Goal: Task Accomplishment & Management: Manage account settings

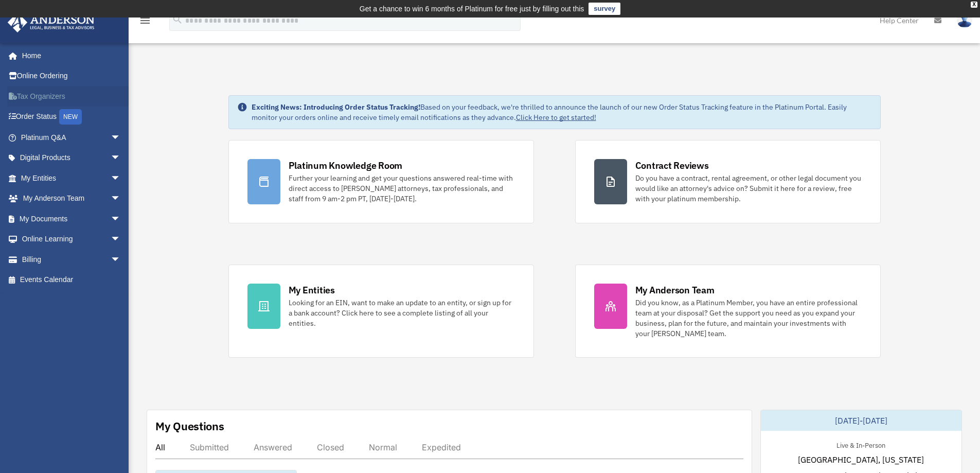
click at [53, 97] on link "Tax Organizers" at bounding box center [71, 96] width 129 height 21
click at [145, 22] on icon "menu" at bounding box center [145, 20] width 12 height 12
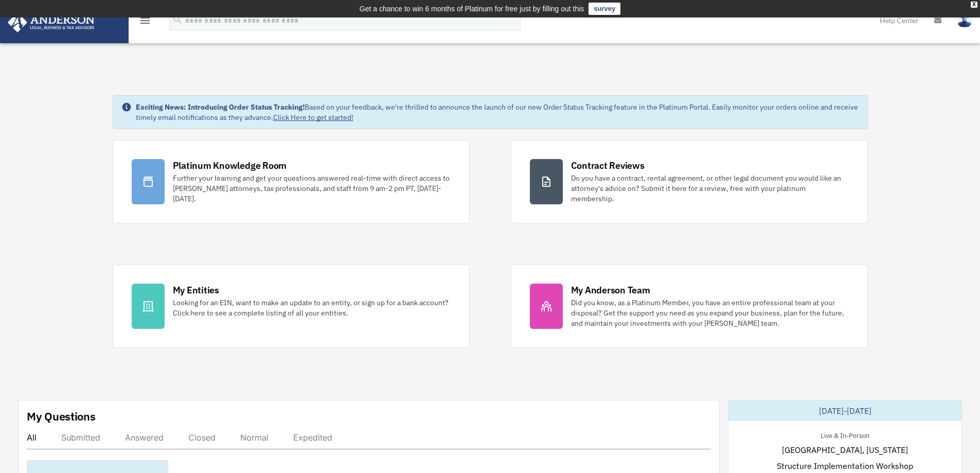
click at [84, 437] on div "Submitted" at bounding box center [80, 437] width 39 height 10
click at [144, 19] on icon "menu" at bounding box center [145, 20] width 12 height 12
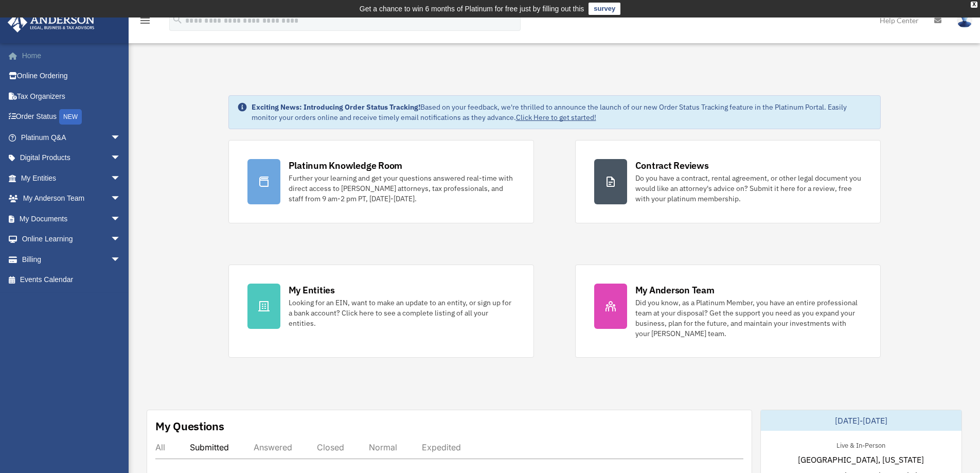
click at [58, 58] on link "Home" at bounding box center [71, 55] width 129 height 21
click at [58, 210] on link "My Documents arrow_drop_down" at bounding box center [71, 218] width 129 height 21
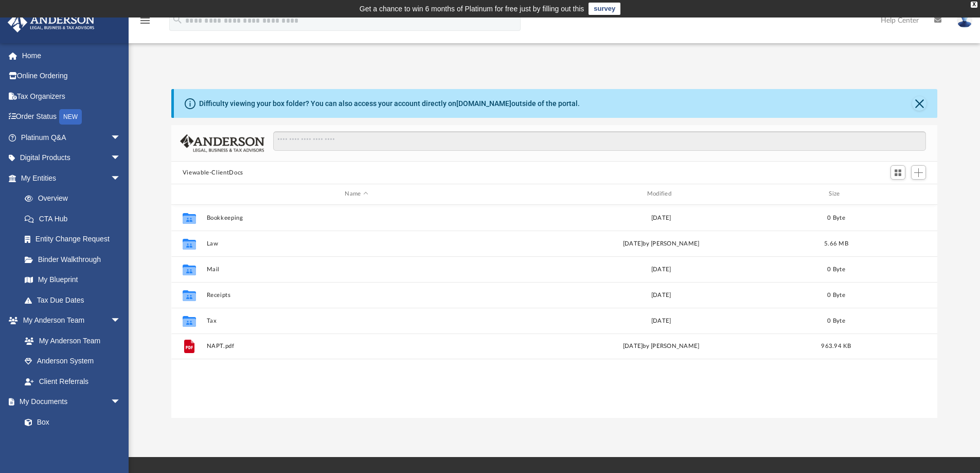
scroll to position [226, 758]
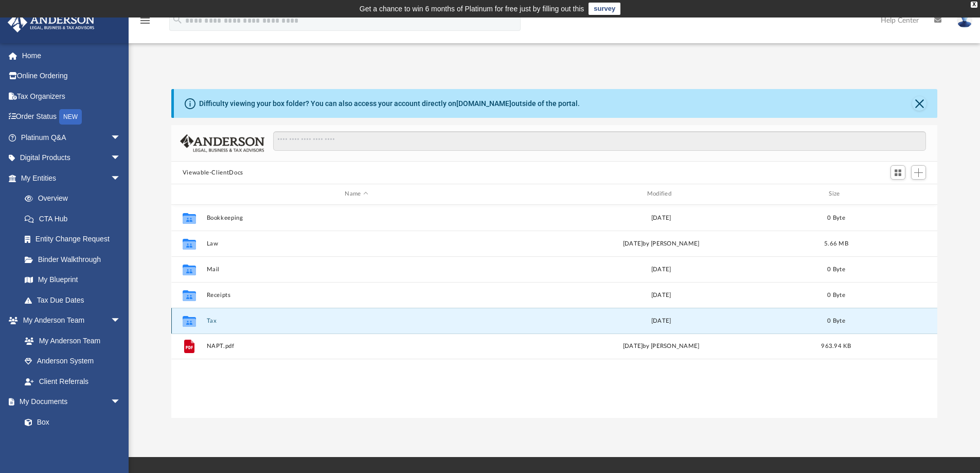
click at [219, 320] on button "Tax" at bounding box center [356, 320] width 300 height 7
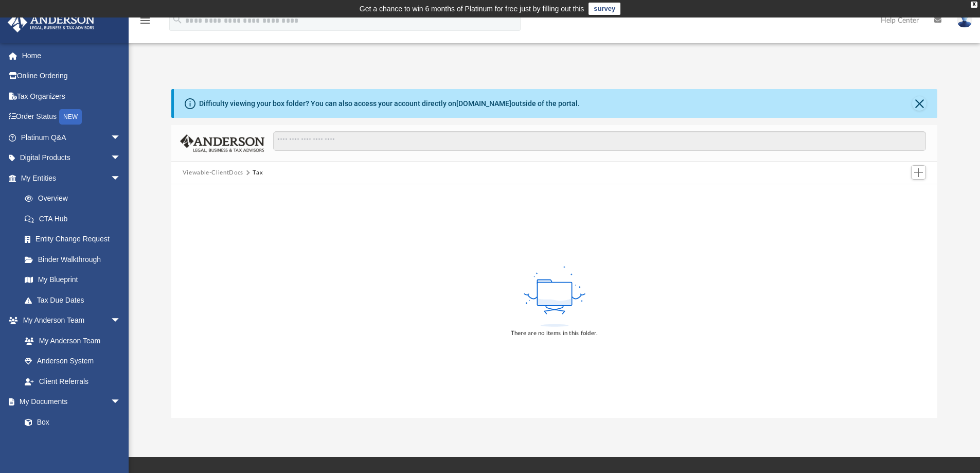
click at [217, 170] on button "Viewable-ClientDocs" at bounding box center [213, 172] width 61 height 9
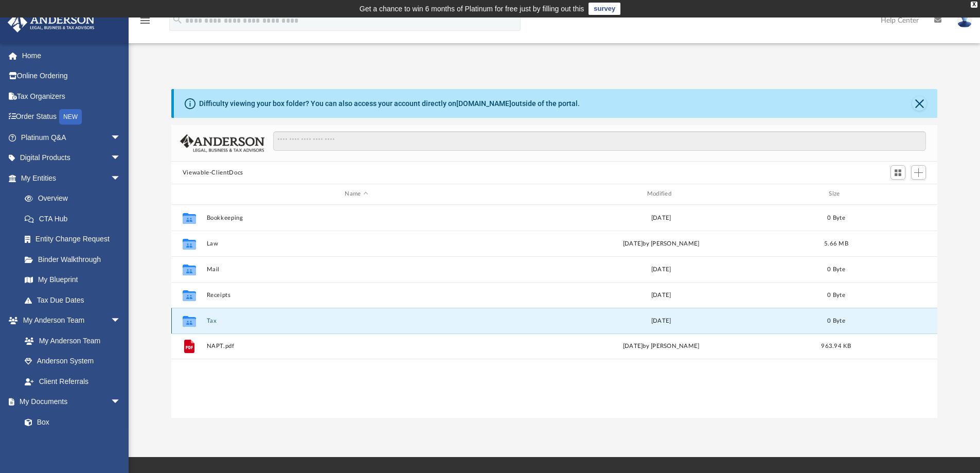
click at [207, 319] on button "Tax" at bounding box center [356, 320] width 300 height 7
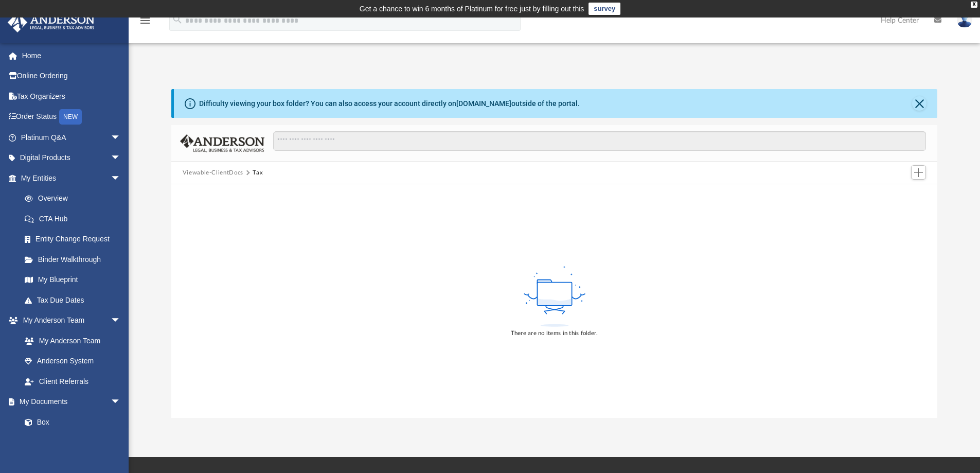
click at [220, 171] on button "Viewable-ClientDocs" at bounding box center [213, 172] width 61 height 9
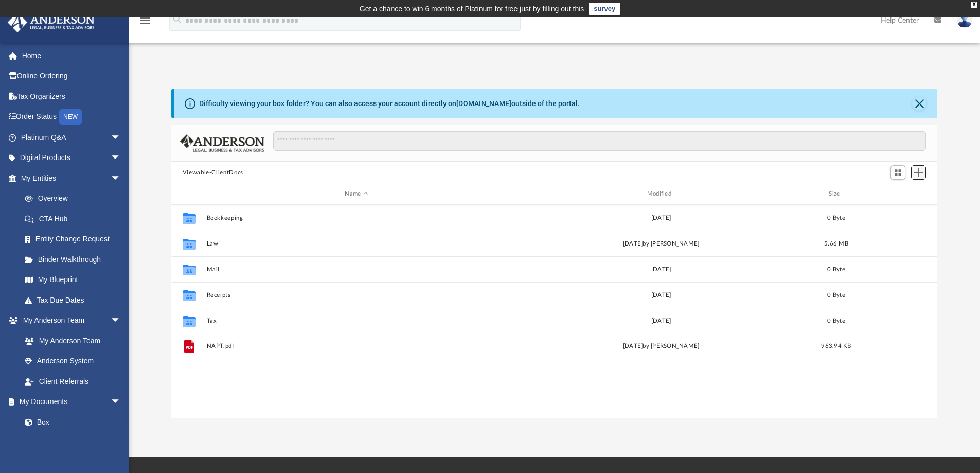
click at [915, 166] on button "Add" at bounding box center [918, 172] width 15 height 14
click at [896, 192] on li "Upload" at bounding box center [903, 193] width 33 height 11
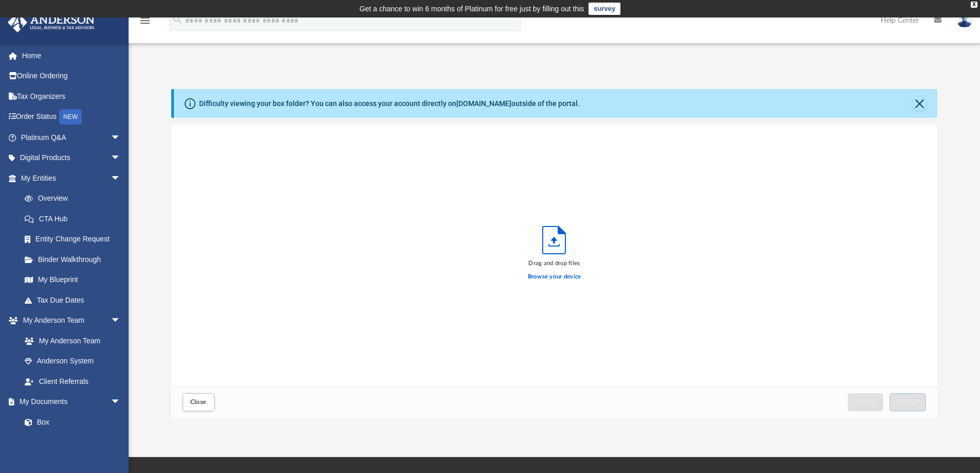
scroll to position [253, 758]
click at [556, 277] on label "Browse your device" at bounding box center [554, 276] width 53 height 9
click at [0, 0] on input "Browse your device" at bounding box center [0, 0] width 0 height 0
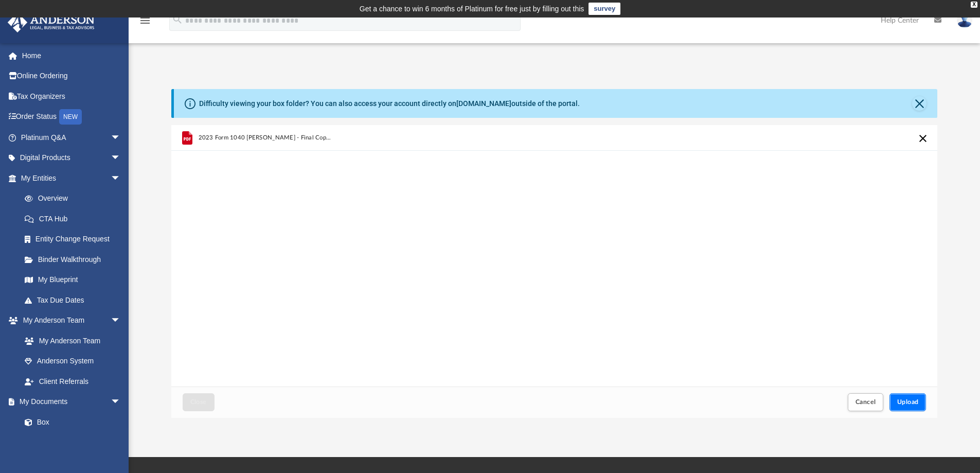
click at [914, 405] on button "Upload" at bounding box center [907, 402] width 37 height 18
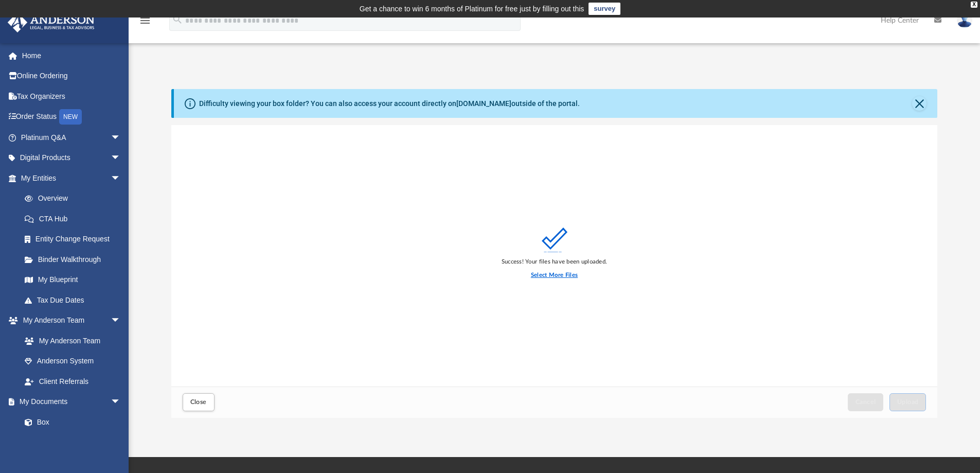
click at [557, 276] on label "Select More Files" at bounding box center [554, 275] width 47 height 9
click at [0, 0] on input "Select More Files" at bounding box center [0, 0] width 0 height 0
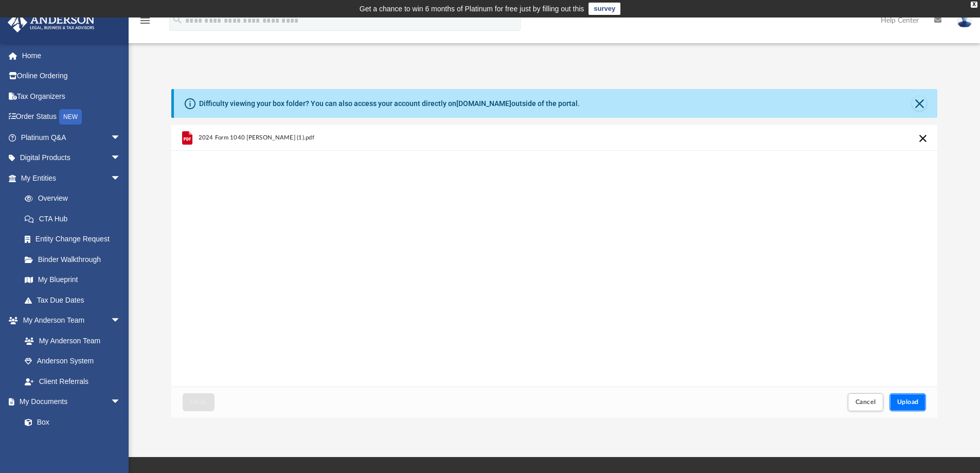
click at [913, 402] on span "Upload" at bounding box center [908, 402] width 22 height 6
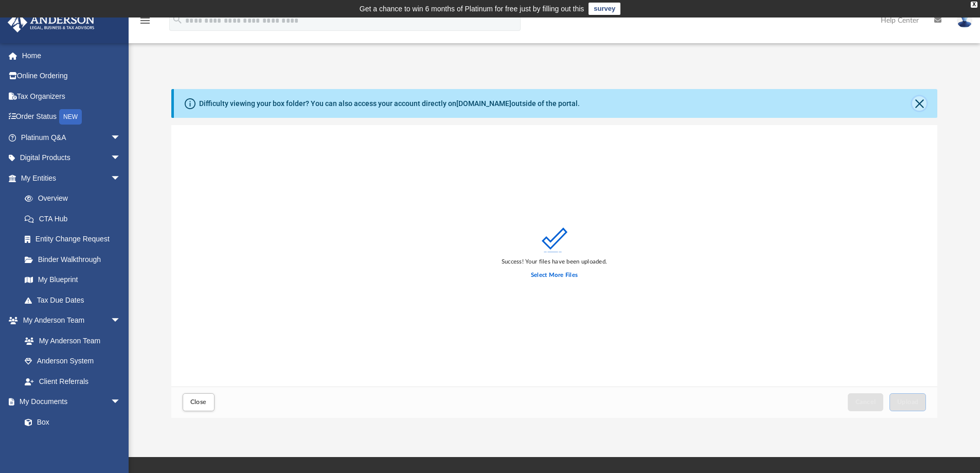
click at [921, 103] on button "Close" at bounding box center [919, 103] width 14 height 14
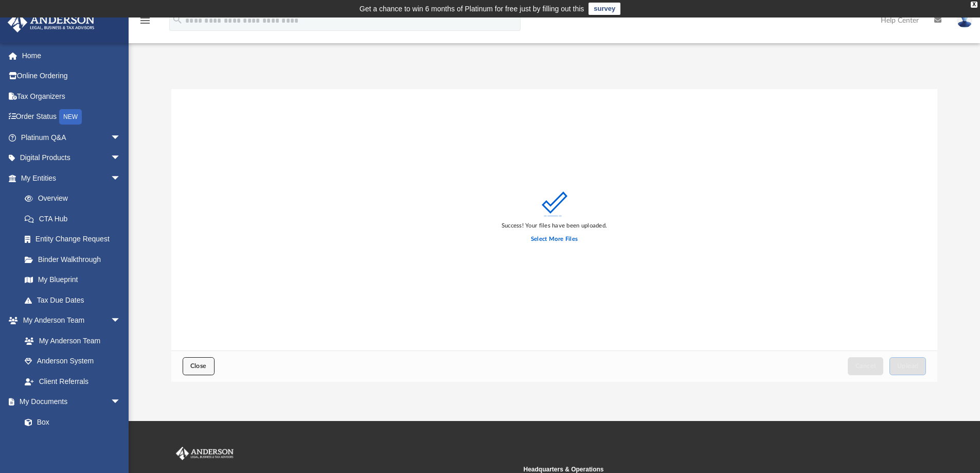
click at [198, 367] on span "Close" at bounding box center [198, 366] width 16 height 6
